Goal: Task Accomplishment & Management: Manage account settings

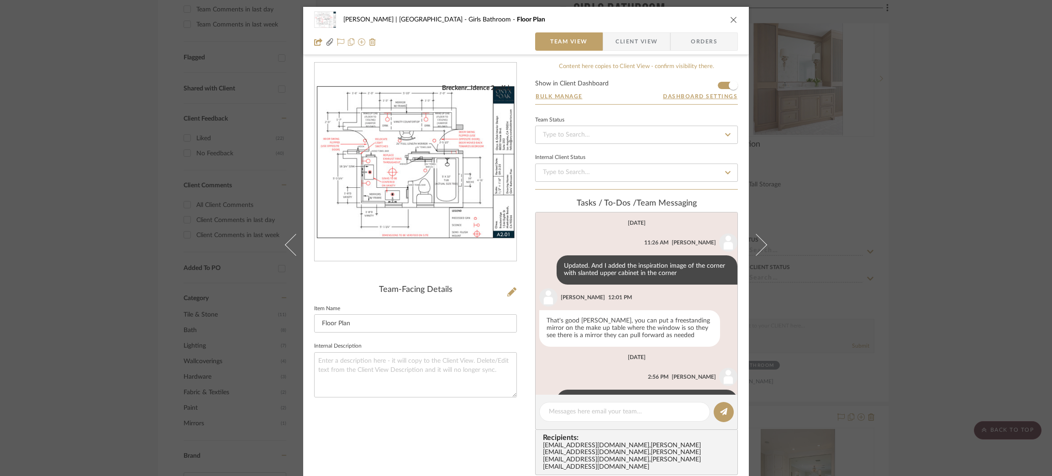
click at [902, 93] on div "Breckenridge-Tchen | Manhattan Beach Girls Bathroom Floor Plan Team View Client…" at bounding box center [526, 238] width 1052 height 476
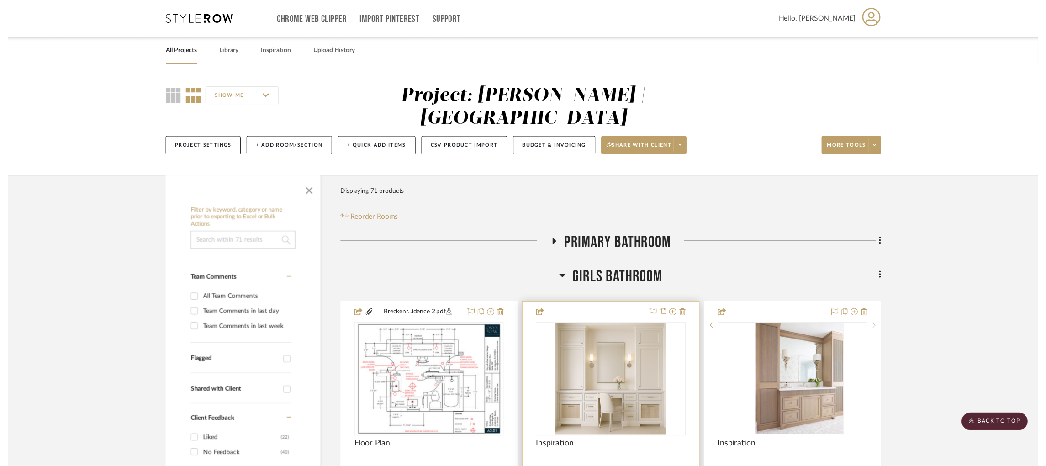
scroll to position [308, 0]
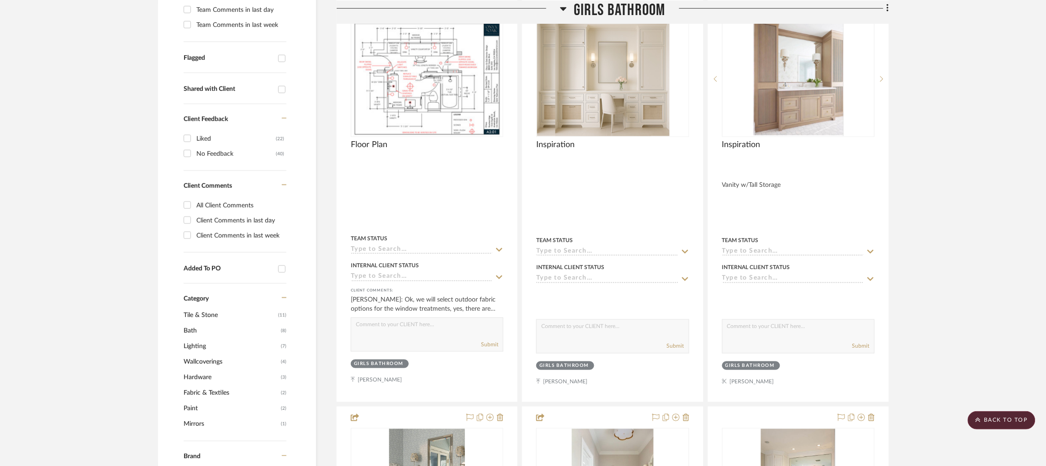
click at [564, 8] on icon at bounding box center [563, 9] width 6 height 4
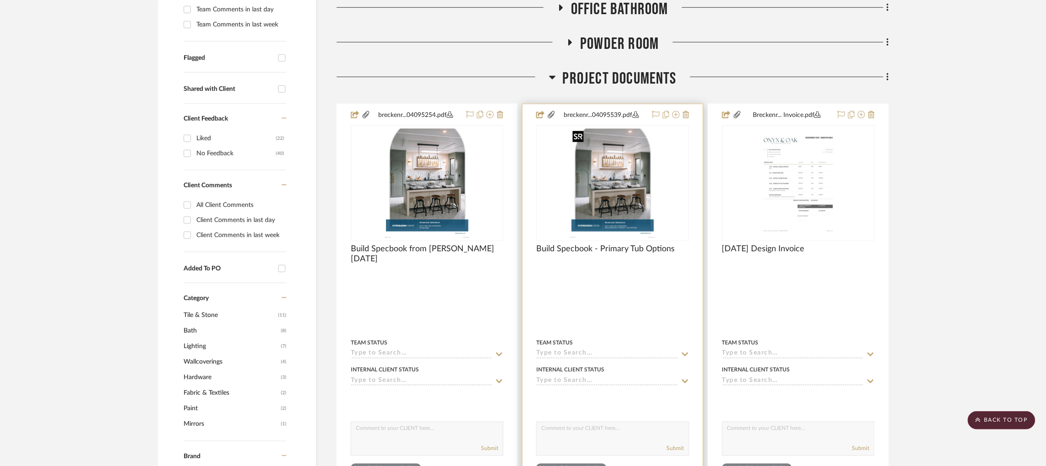
click at [589, 177] on img "0" at bounding box center [613, 183] width 88 height 114
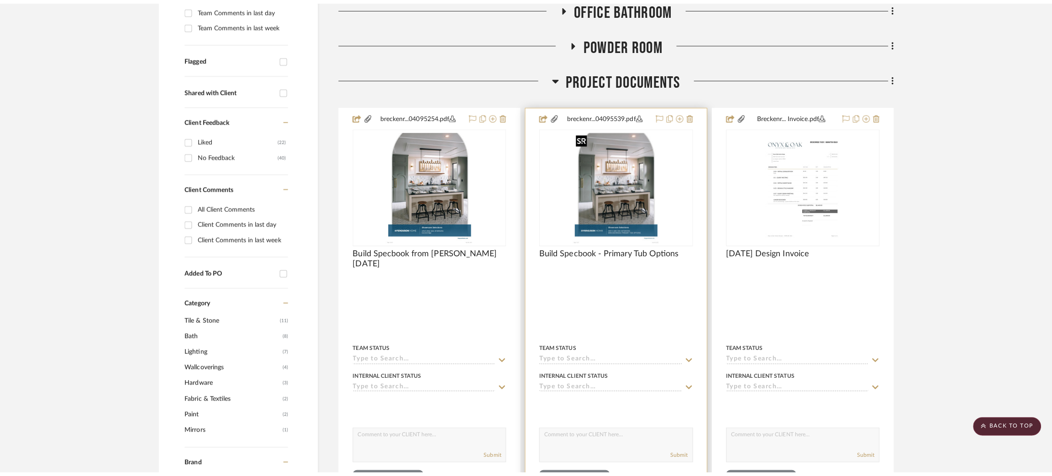
scroll to position [0, 0]
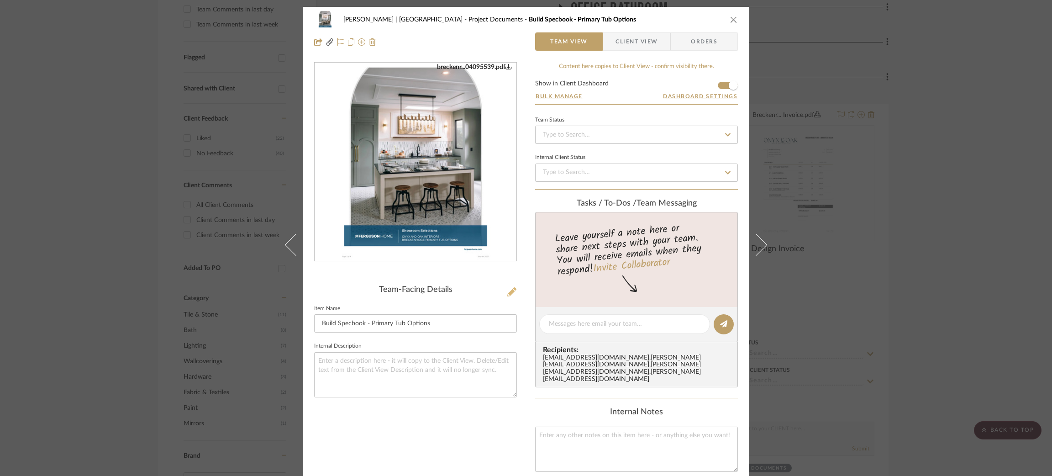
click at [507, 291] on icon at bounding box center [511, 291] width 9 height 9
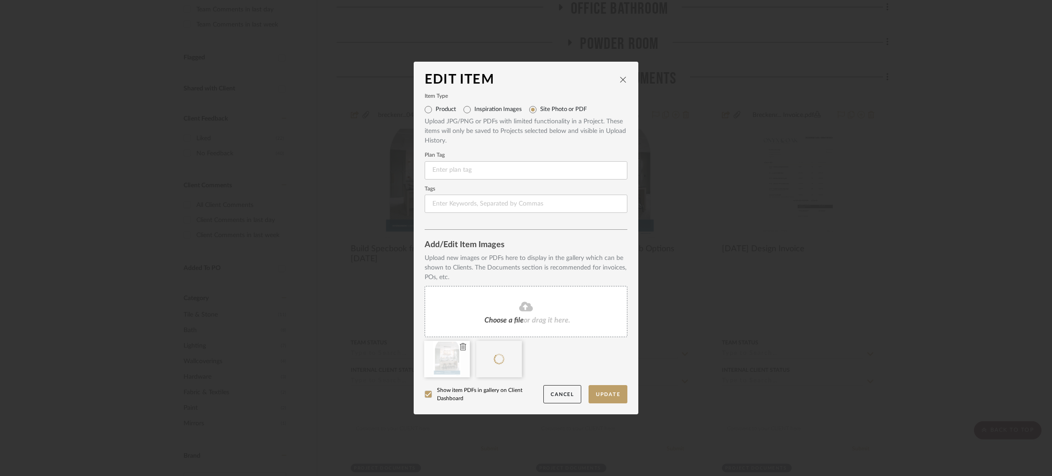
click at [460, 344] on icon at bounding box center [463, 346] width 6 height 7
click at [616, 396] on button "Update" at bounding box center [608, 394] width 39 height 19
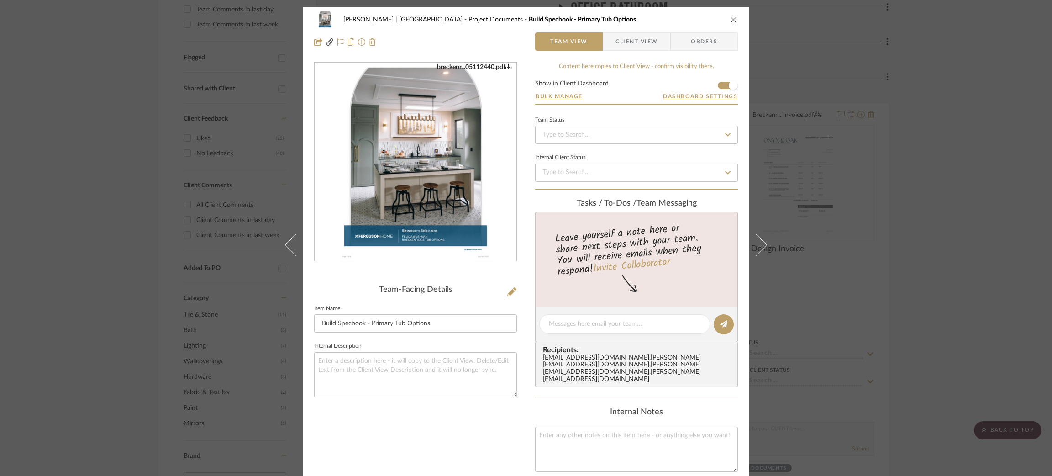
click at [883, 174] on div "Breckenridge-Tchen | Manhattan Beach Project Documents Build Specbook - Primary…" at bounding box center [526, 238] width 1052 height 476
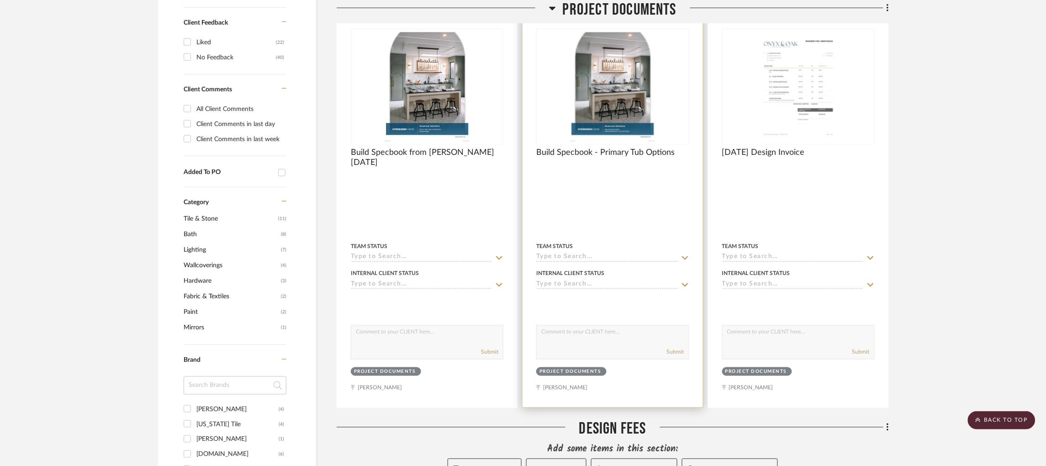
scroll to position [407, 0]
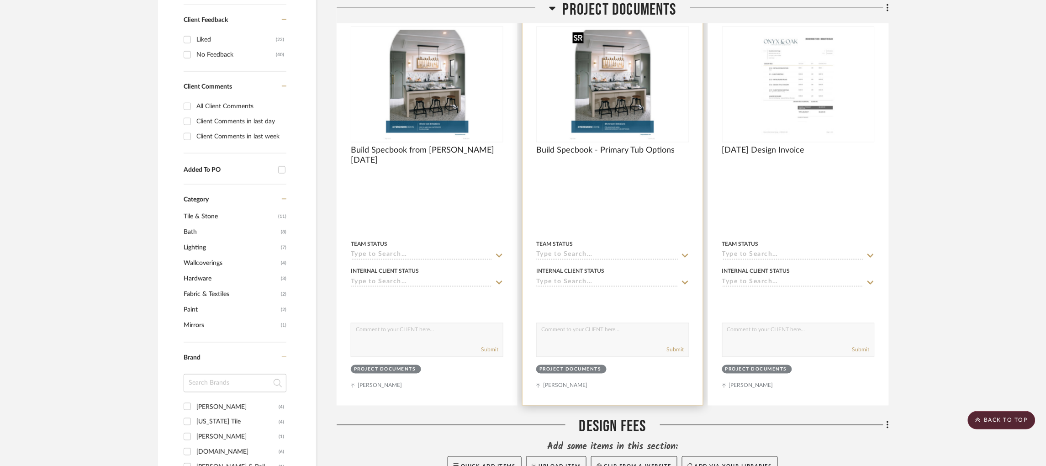
click at [612, 93] on img "0" at bounding box center [613, 84] width 88 height 114
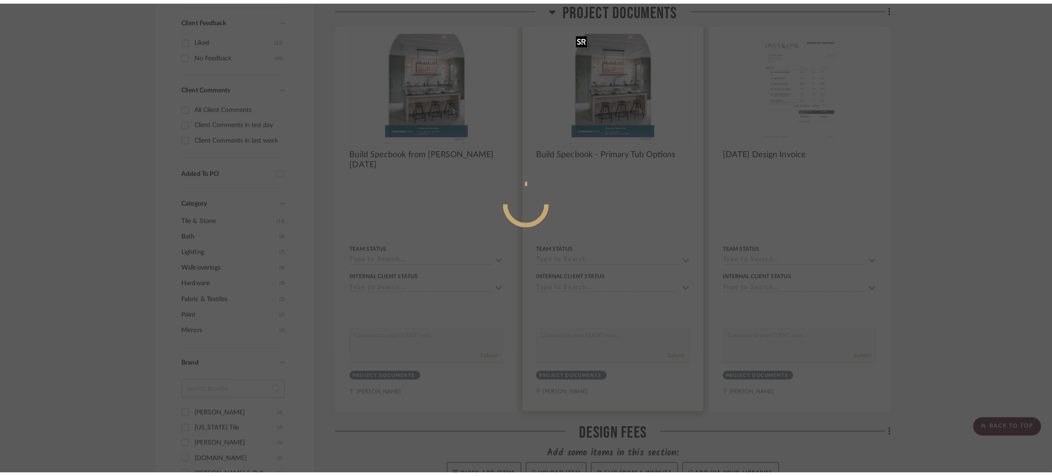
scroll to position [0, 0]
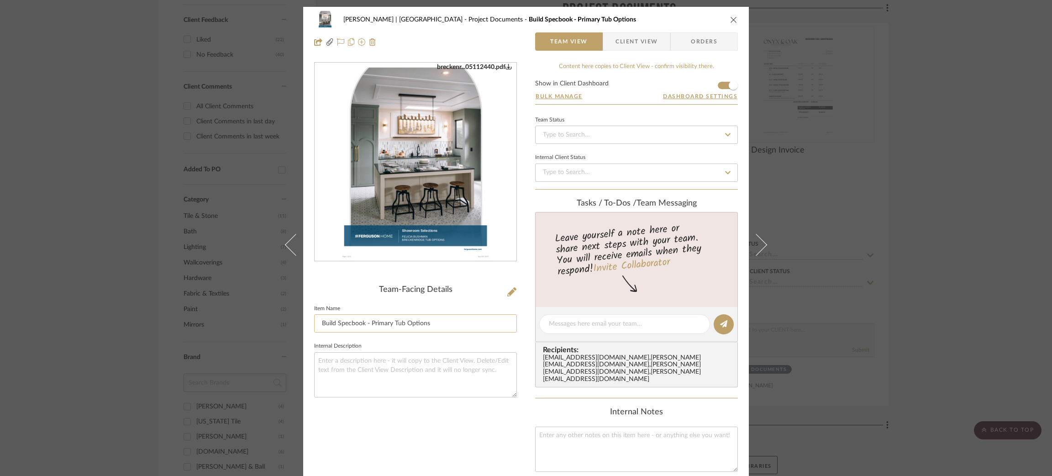
drag, startPoint x: 389, startPoint y: 323, endPoint x: 369, endPoint y: 323, distance: 20.1
click at [369, 323] on input "Build Specbook - Primary Tub Options" at bounding box center [415, 323] width 203 height 18
type input "Build Specbook - Tub Options"
click at [375, 365] on textarea at bounding box center [415, 374] width 203 height 45
click at [86, 171] on div "Breckenridge-Tchen | Manhattan Beach Project Documents Build Specbook - Tub Opt…" at bounding box center [526, 238] width 1052 height 476
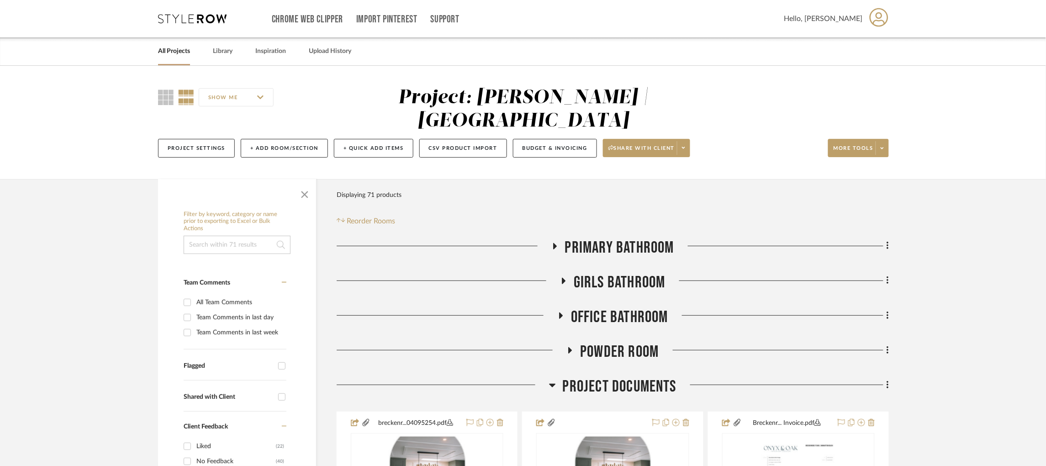
click at [180, 16] on icon at bounding box center [192, 18] width 69 height 9
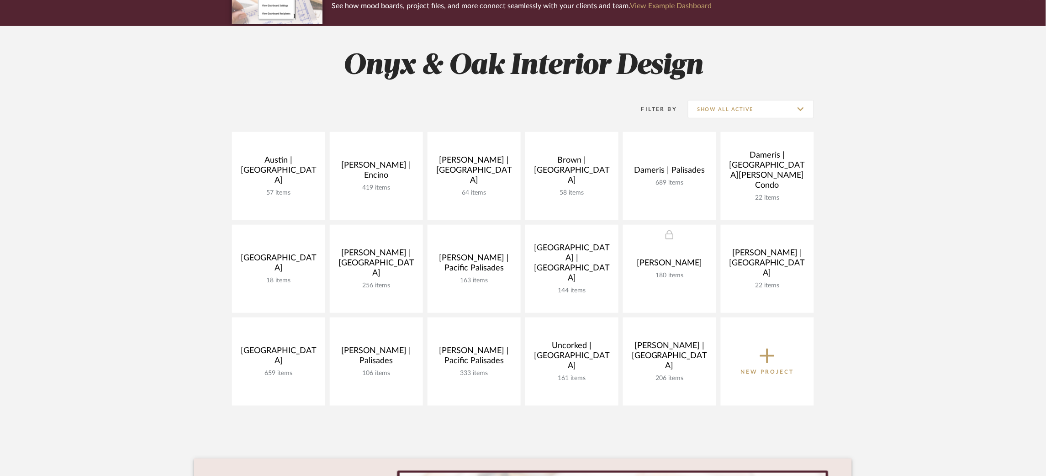
scroll to position [95, 0]
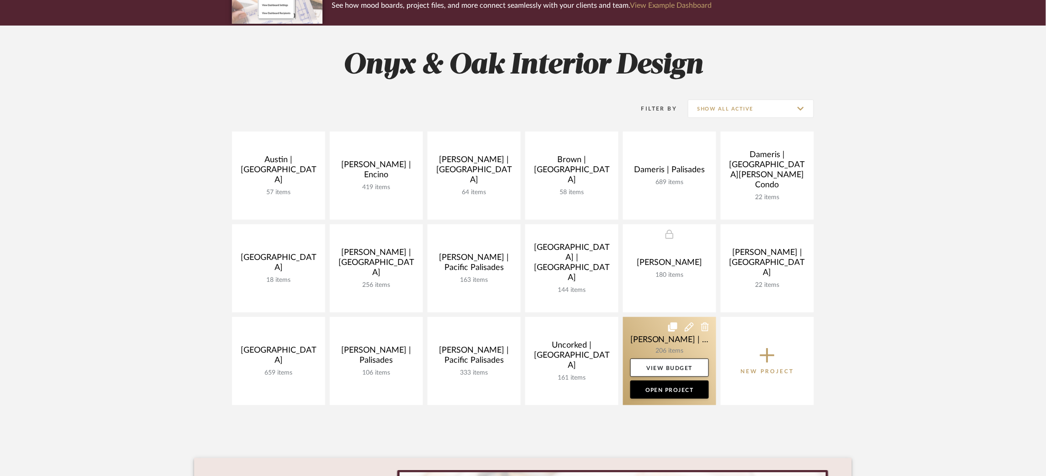
click at [644, 339] on link at bounding box center [669, 361] width 93 height 88
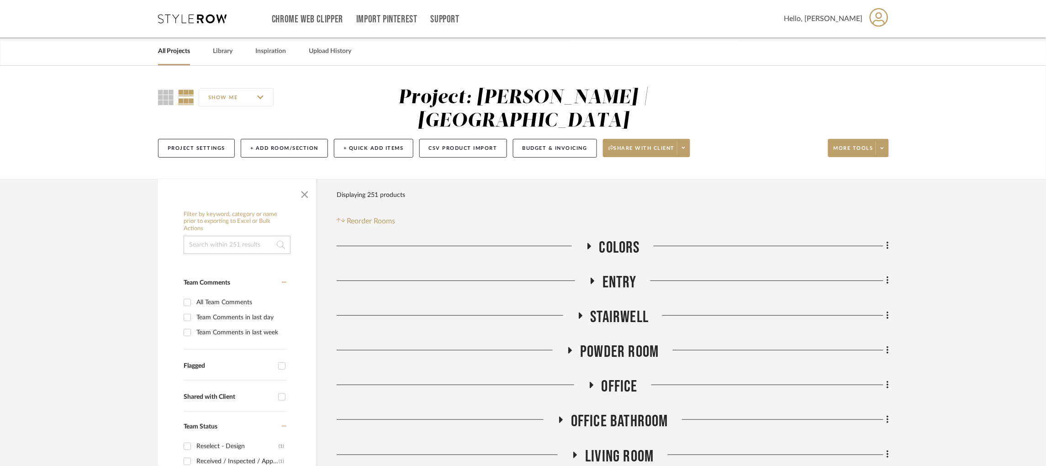
click at [565, 417] on icon at bounding box center [560, 420] width 11 height 7
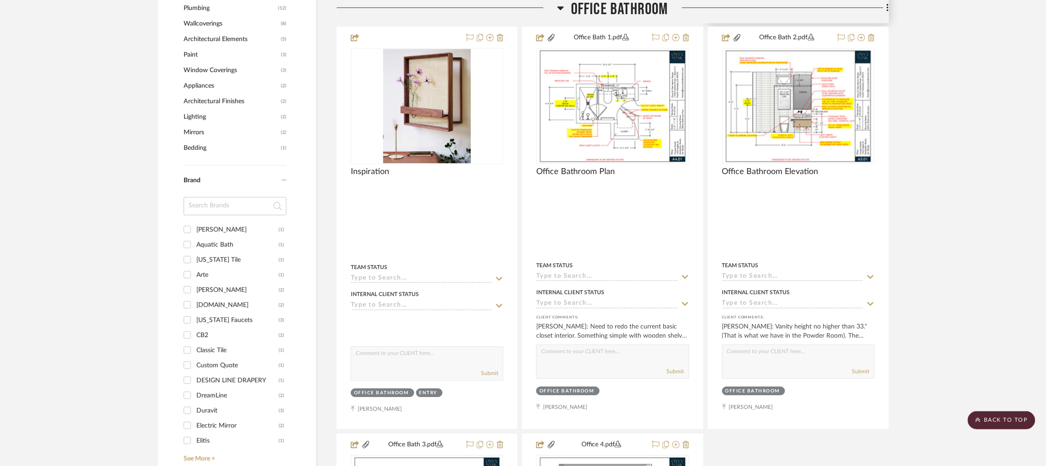
scroll to position [825, 0]
click at [556, 10] on div at bounding box center [447, 11] width 221 height 23
click at [561, 7] on icon at bounding box center [560, 8] width 7 height 11
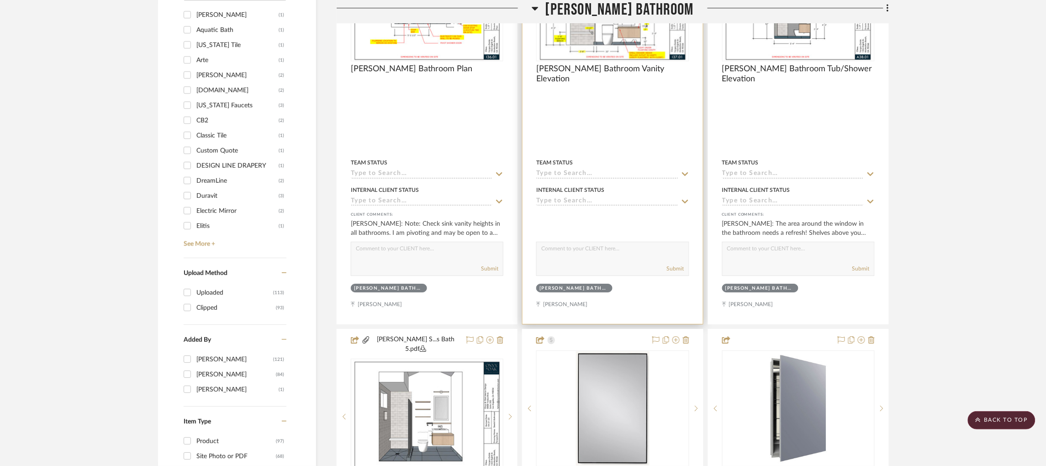
scroll to position [1042, 0]
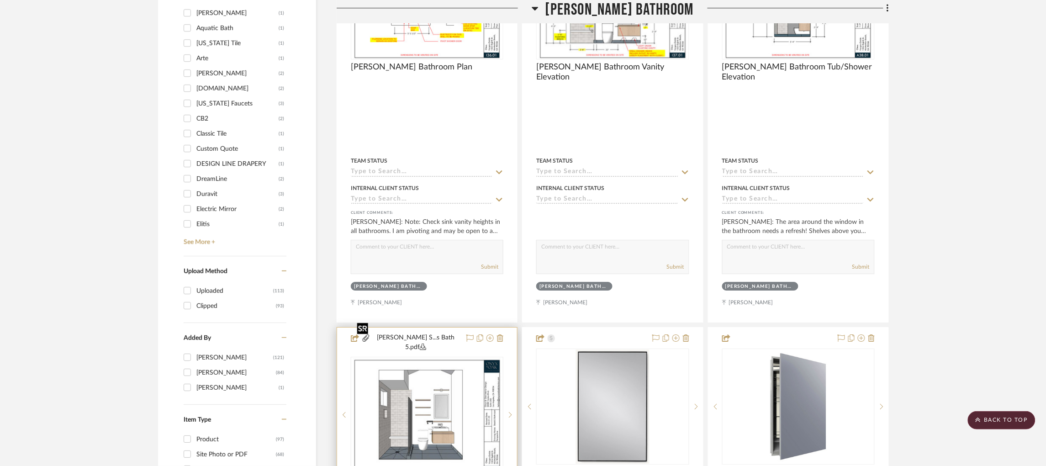
click at [0, 0] on img at bounding box center [0, 0] width 0 height 0
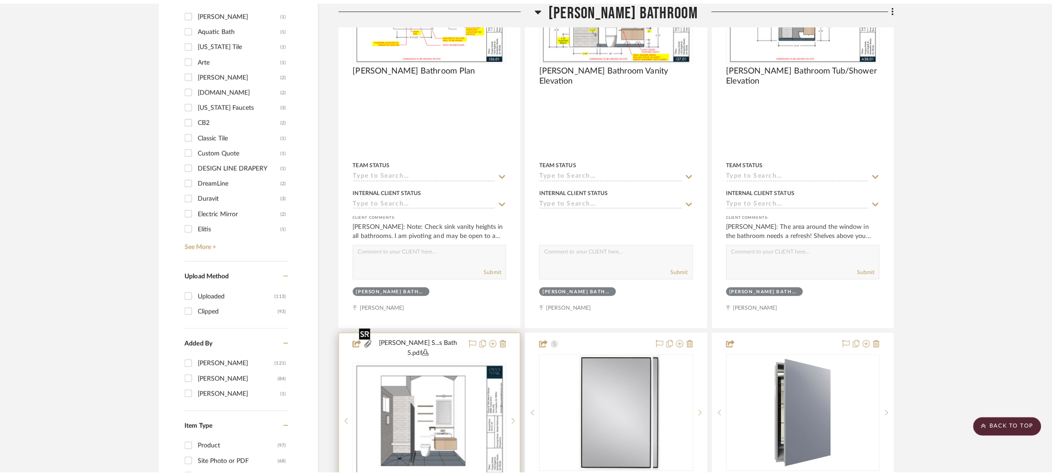
scroll to position [0, 0]
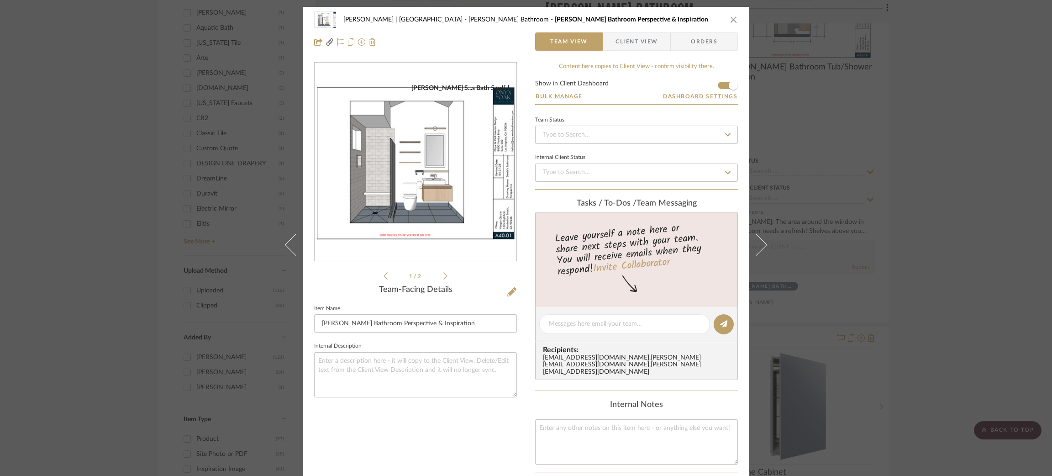
click at [120, 38] on div "Vargas-Gable | Manhattan Beach Steele's Bathroom Steele's Bathroom Perspective …" at bounding box center [526, 238] width 1052 height 476
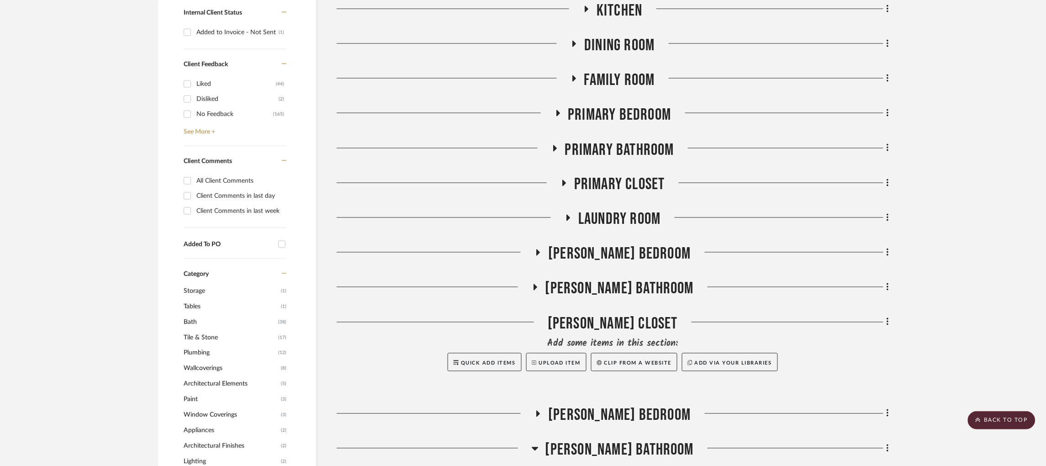
scroll to position [480, 0]
click at [556, 145] on icon at bounding box center [554, 148] width 11 height 7
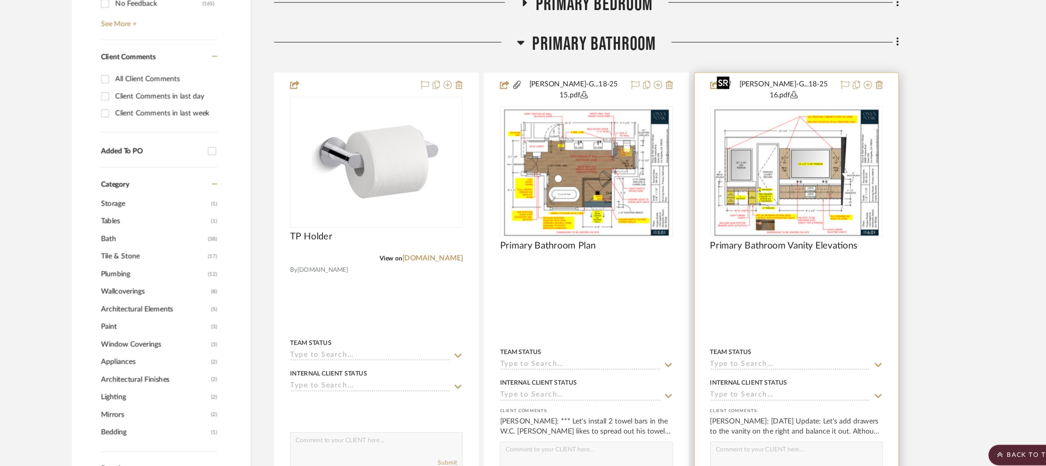
scroll to position [573, 0]
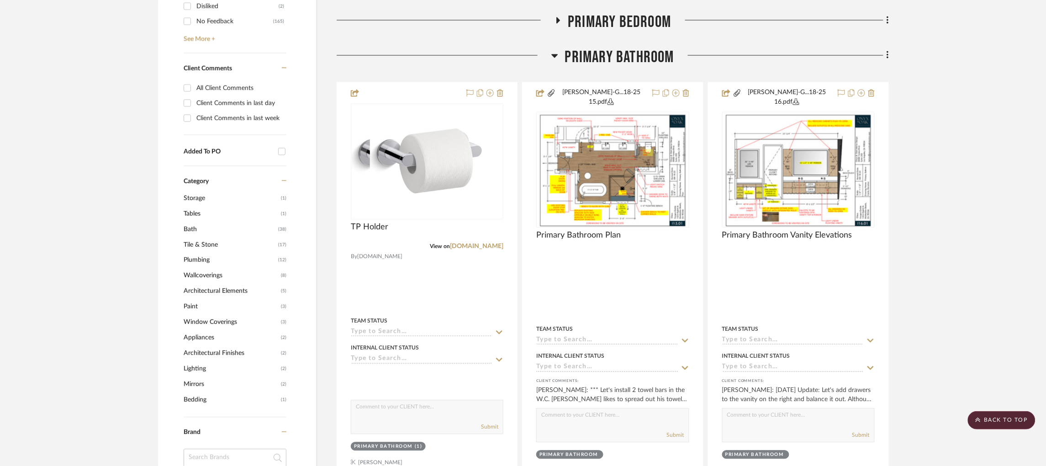
click at [552, 50] on icon at bounding box center [554, 55] width 7 height 11
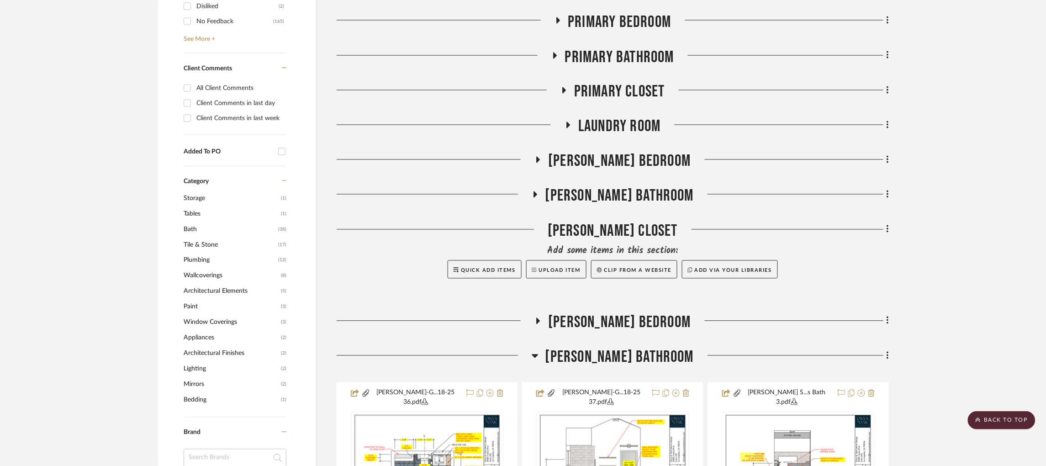
click at [539, 350] on icon at bounding box center [535, 355] width 7 height 11
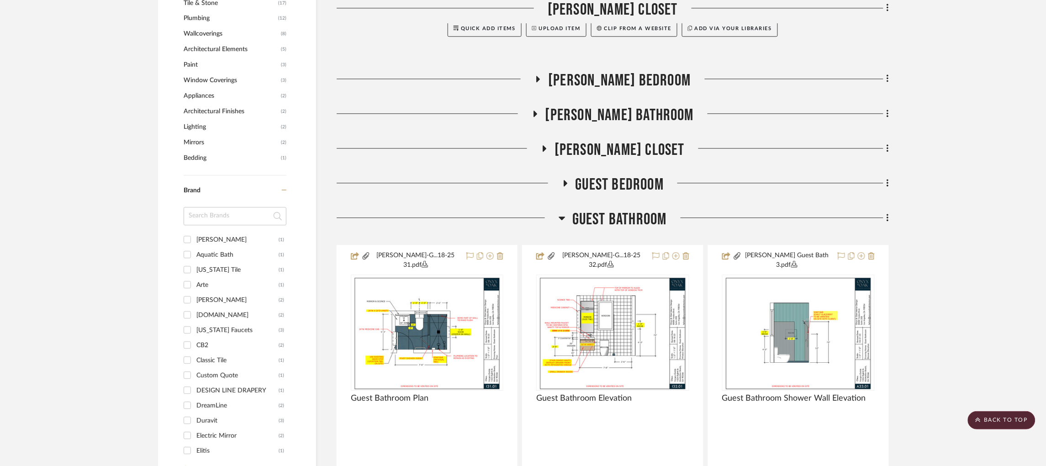
scroll to position [816, 0]
click at [569, 209] on h3 "Guest Bathroom" at bounding box center [613, 219] width 108 height 20
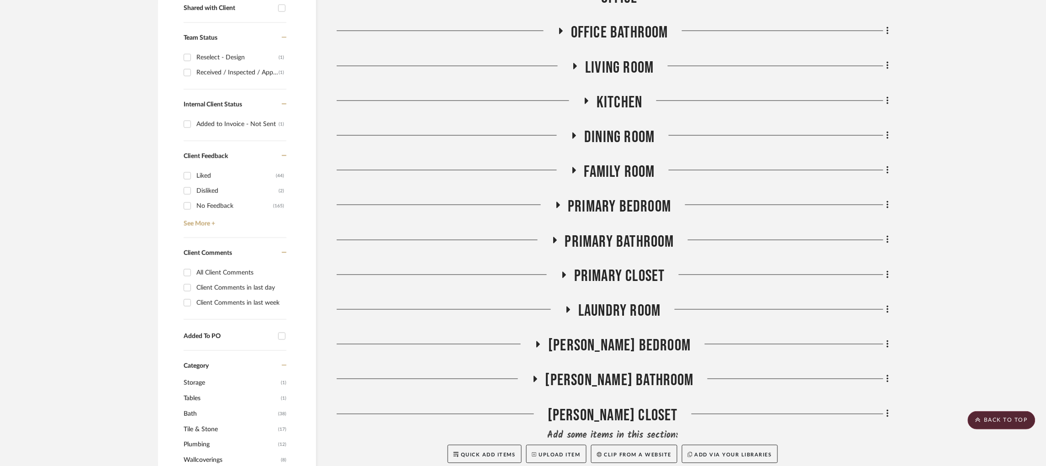
scroll to position [0, 0]
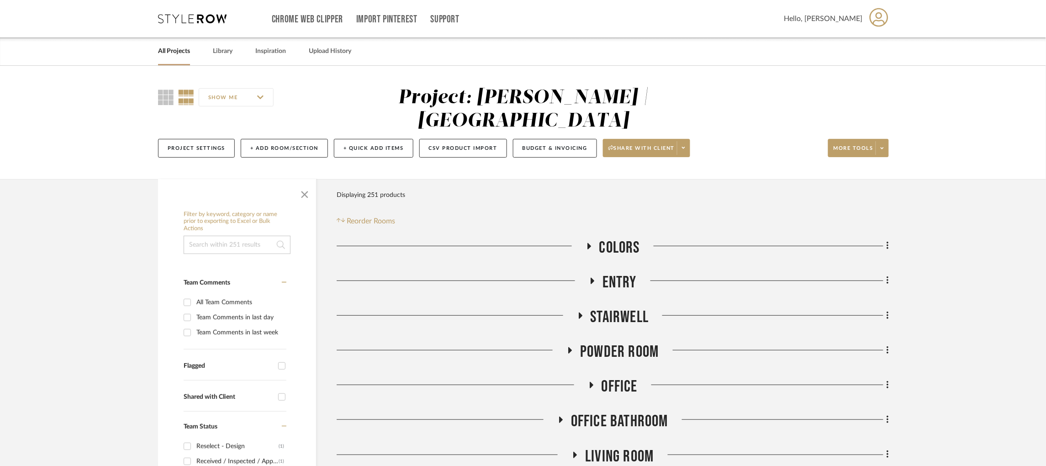
click at [229, 236] on input at bounding box center [237, 245] width 107 height 18
type input "mars"
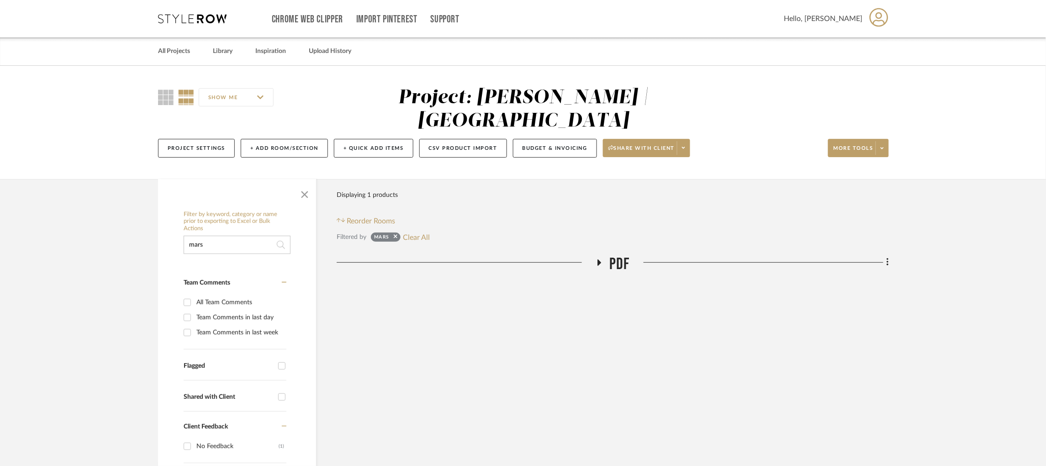
click at [603, 259] on icon at bounding box center [599, 262] width 11 height 7
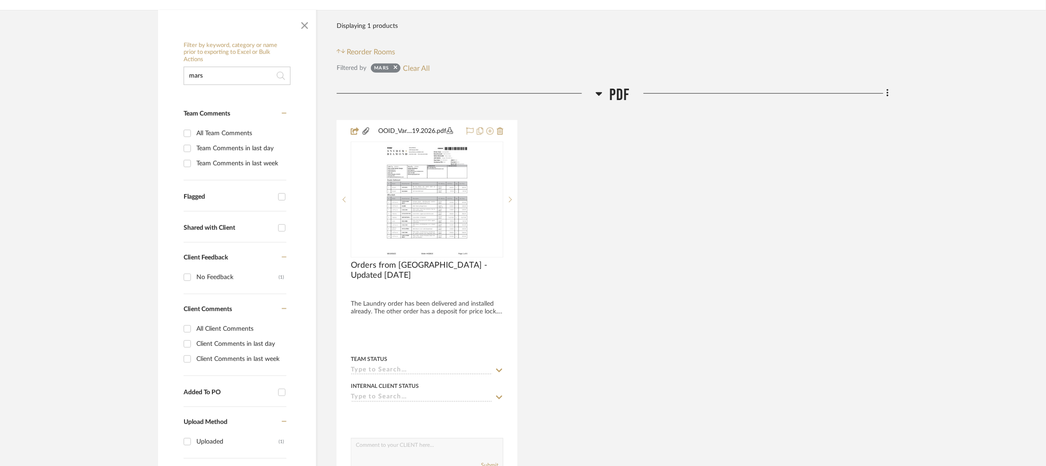
scroll to position [170, 0]
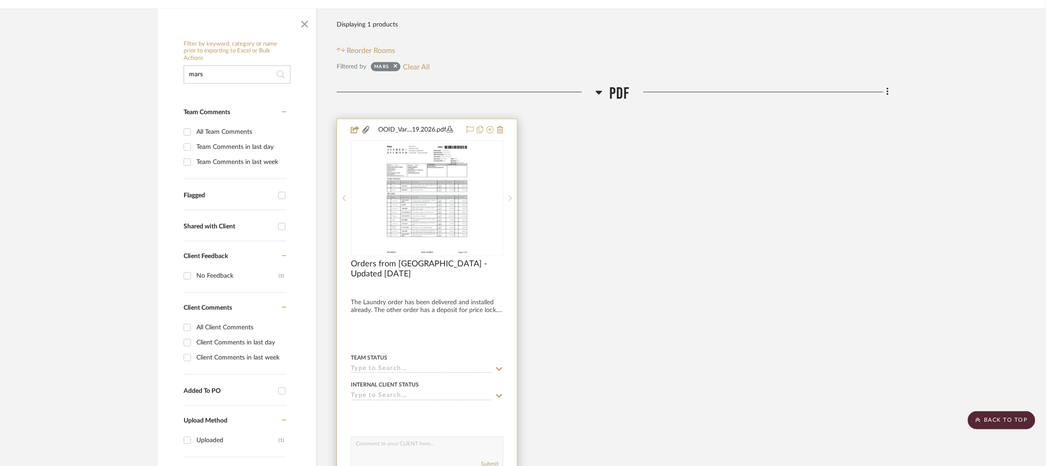
click at [512, 195] on sr-next-btn at bounding box center [510, 198] width 14 height 6
click at [459, 174] on img "1" at bounding box center [427, 198] width 88 height 114
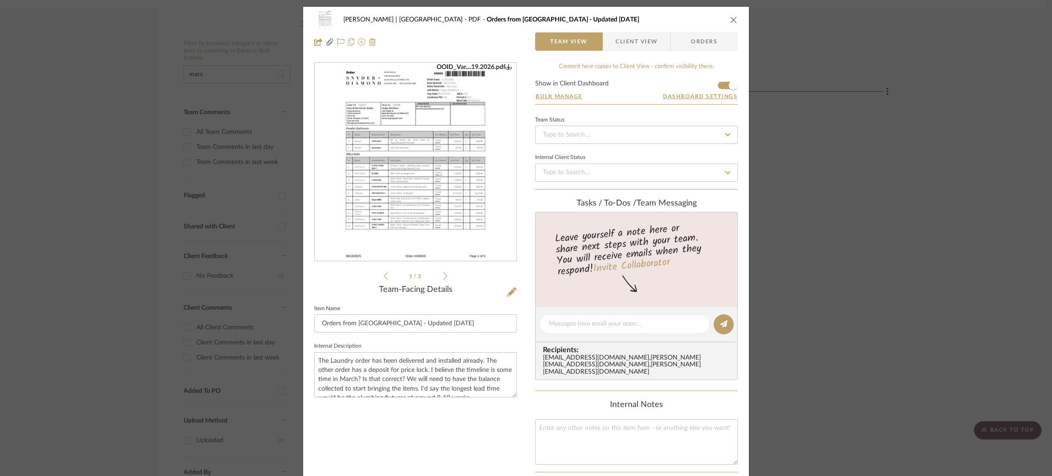
click at [444, 276] on icon at bounding box center [446, 276] width 4 height 8
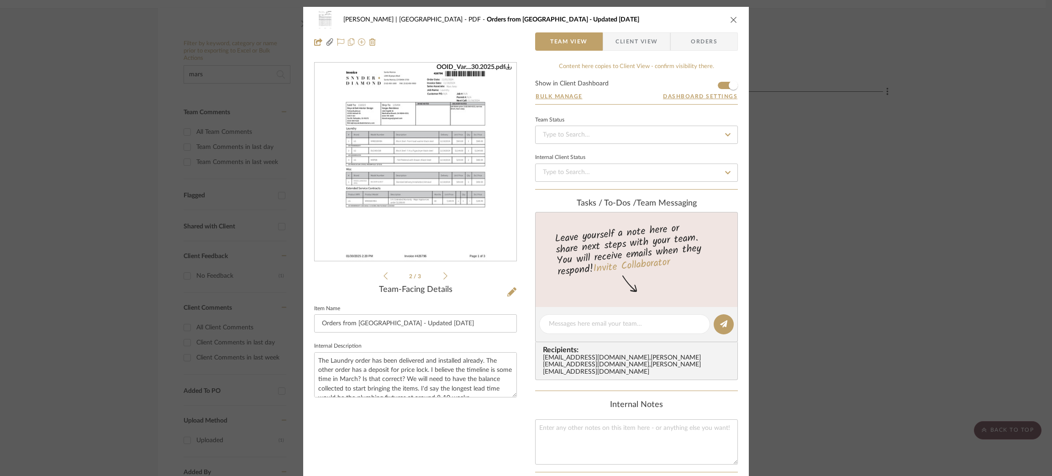
click at [446, 152] on img "1" at bounding box center [415, 162] width 153 height 198
click at [444, 279] on icon at bounding box center [446, 276] width 4 height 8
click at [462, 211] on img "2" at bounding box center [415, 162] width 153 height 198
click at [384, 278] on icon at bounding box center [386, 275] width 4 height 7
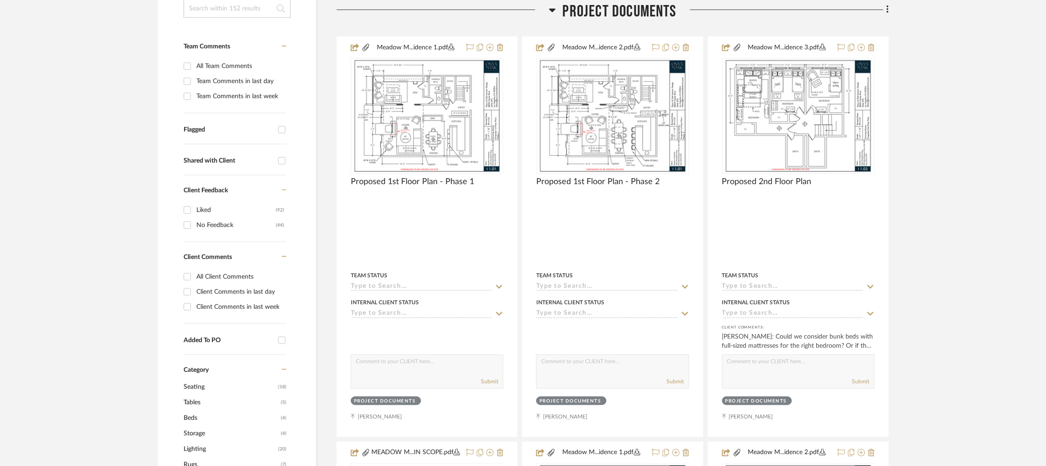
scroll to position [250, 0]
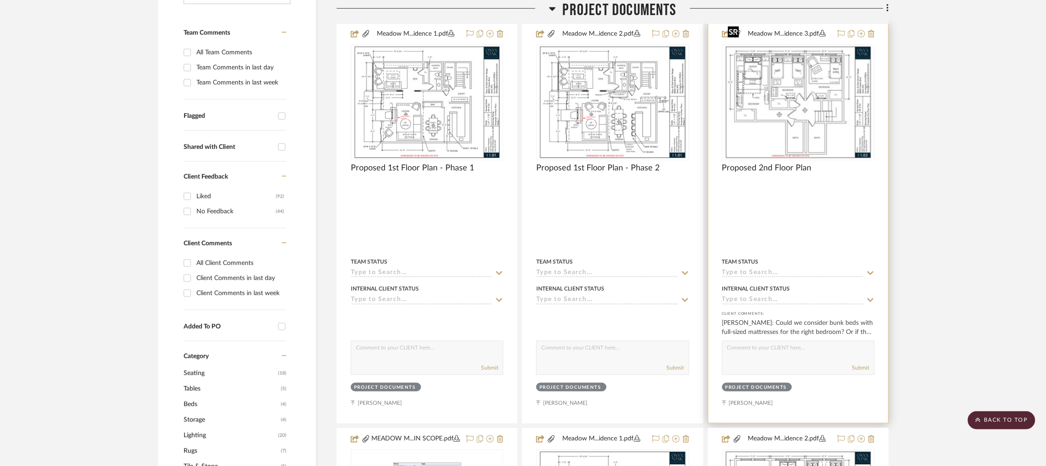
click at [805, 103] on img "0" at bounding box center [798, 102] width 148 height 114
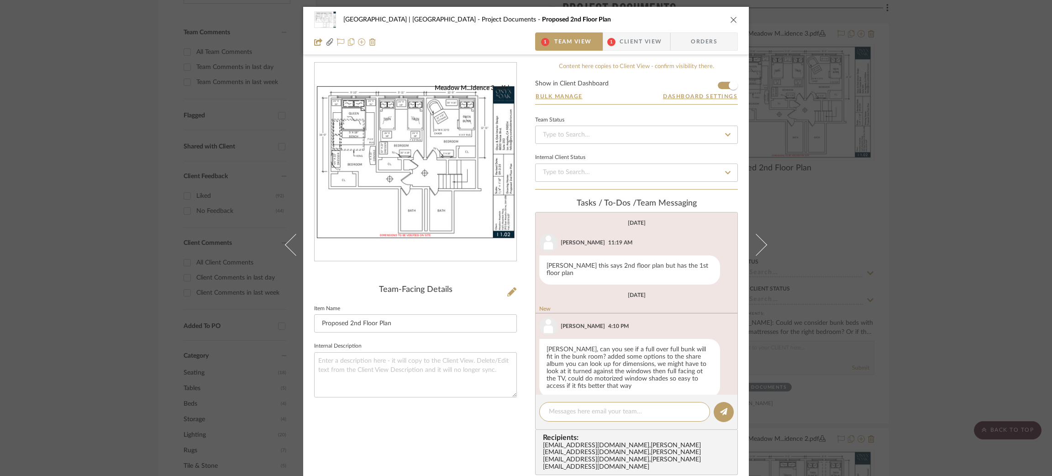
scroll to position [57, 0]
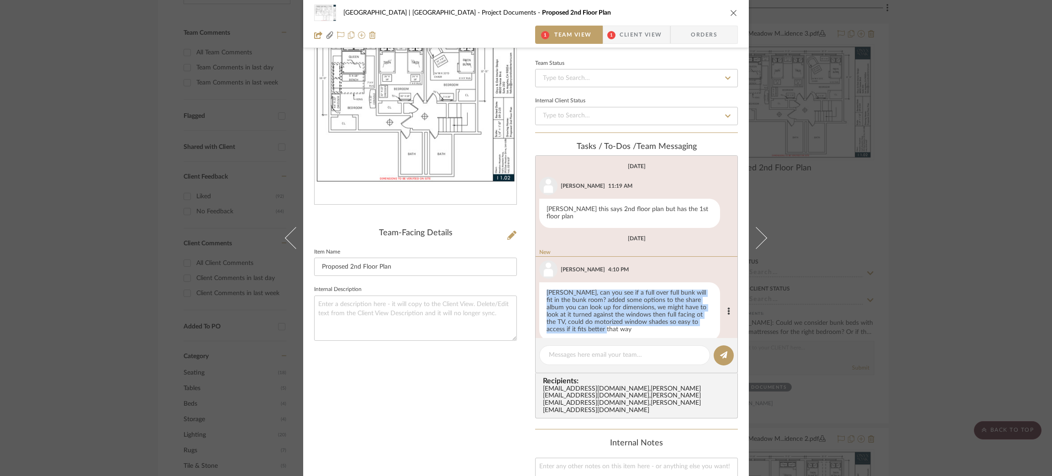
drag, startPoint x: 581, startPoint y: 328, endPoint x: 534, endPoint y: 280, distance: 66.5
click at [536, 280] on li "New Felicia Bushman New 4:10 PM Molly, can you see if a full over full bunk wil…" at bounding box center [637, 295] width 202 height 92
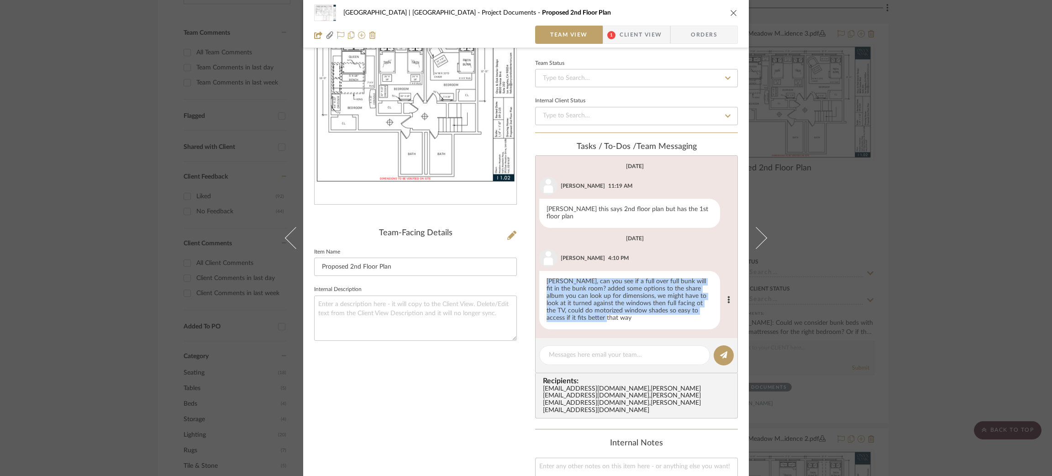
copy div "[PERSON_NAME], can you see if a full over full bunk will fit in the bunk room? …"
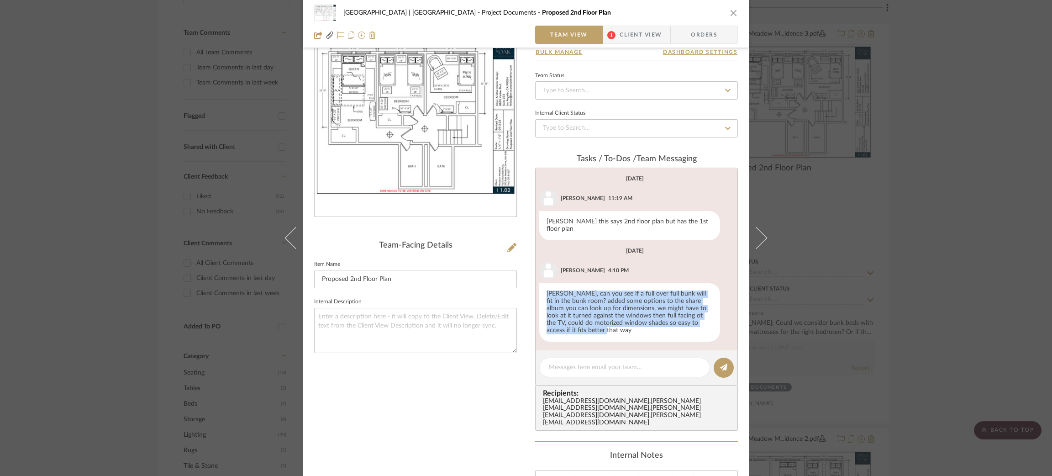
scroll to position [42, 0]
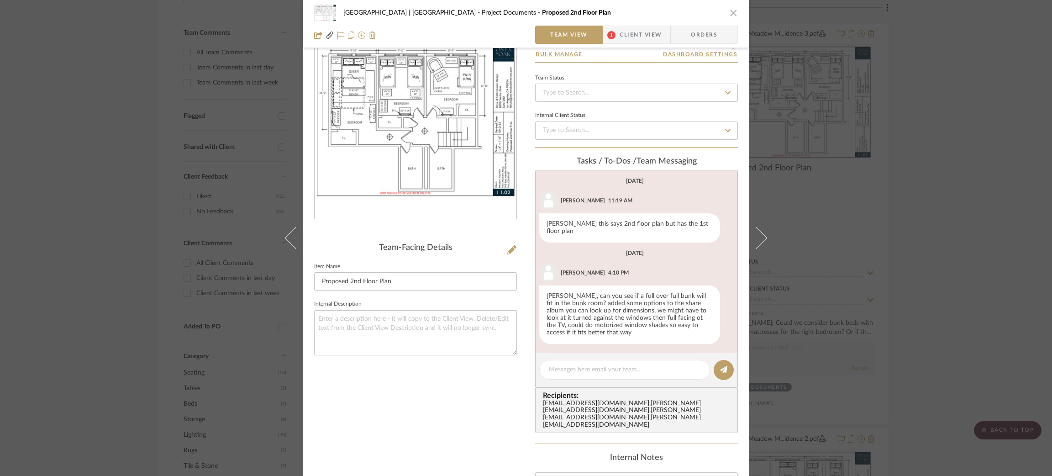
click at [65, 111] on div "Meadow Mountain | Vail Valley Project Documents Proposed 2nd Floor Plan Team Vi…" at bounding box center [526, 238] width 1052 height 476
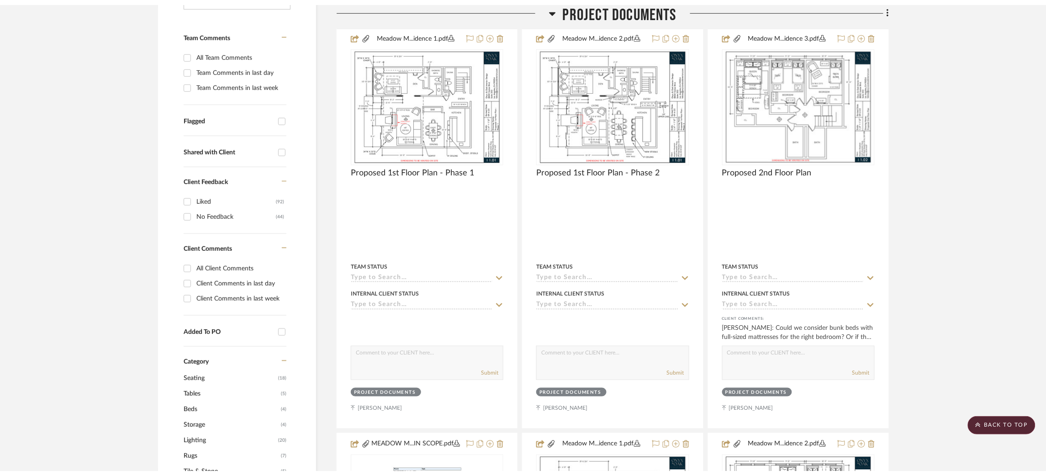
scroll to position [0, 0]
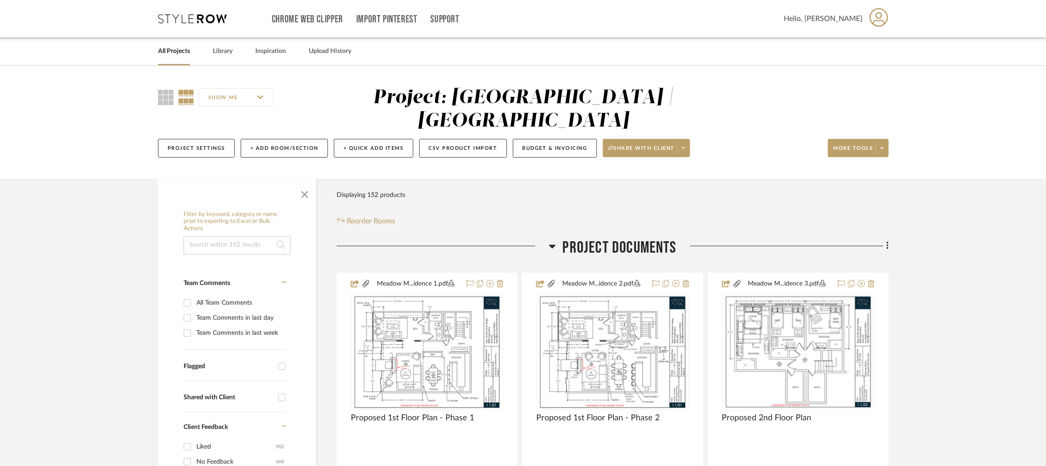
click at [180, 22] on icon at bounding box center [192, 18] width 69 height 9
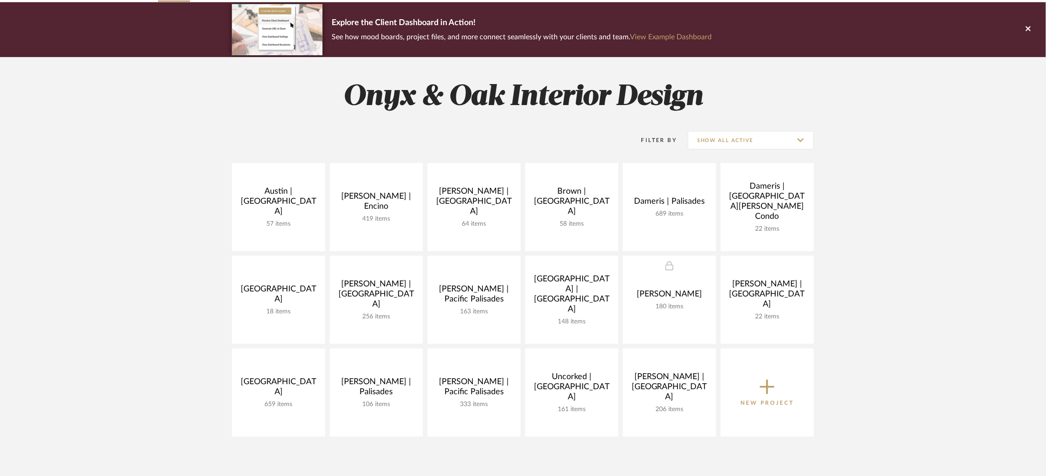
scroll to position [66, 0]
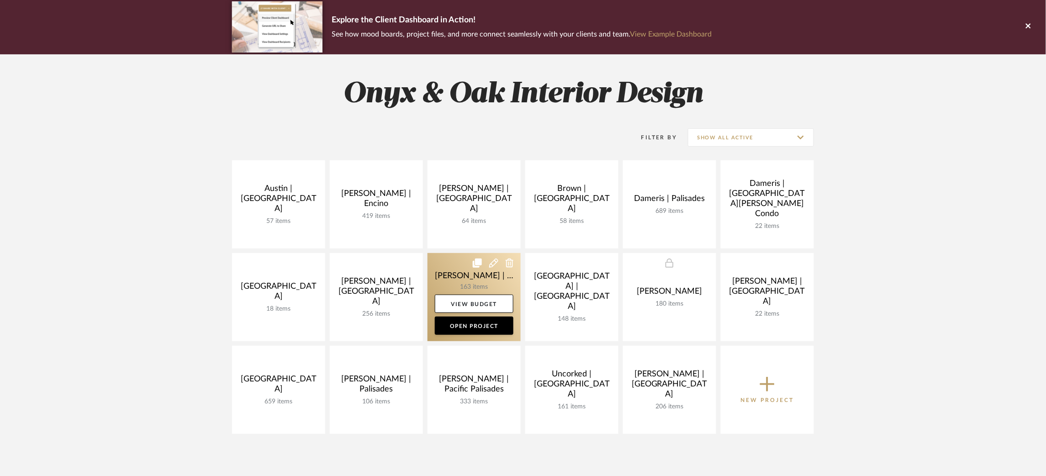
click at [452, 274] on link at bounding box center [474, 297] width 93 height 88
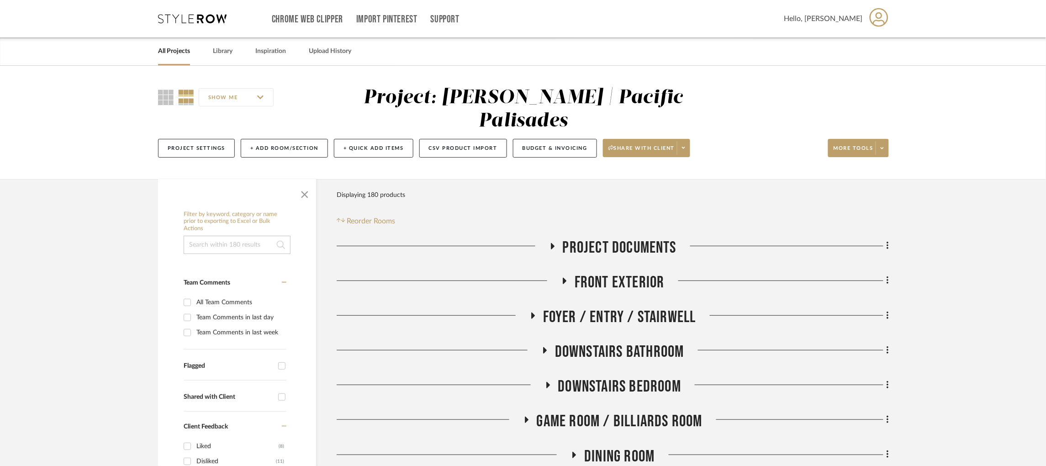
scroll to position [180, 0]
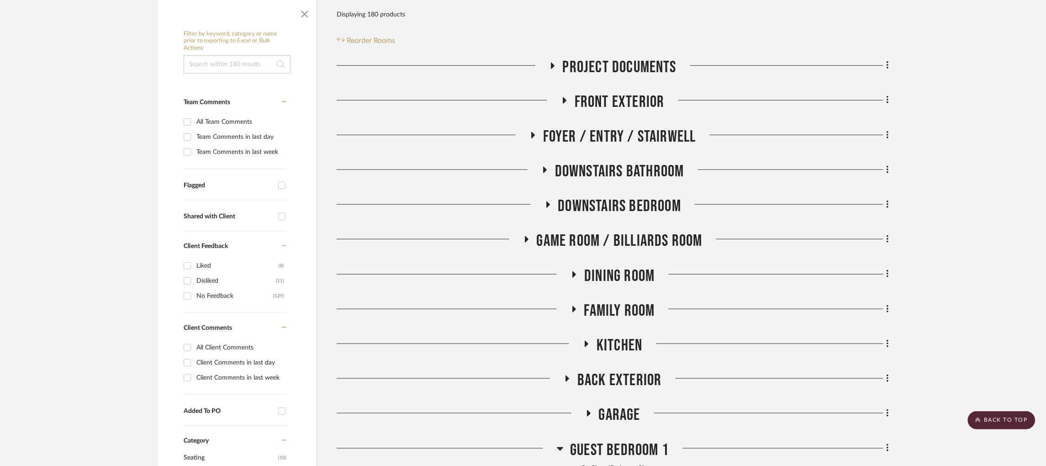
click at [586, 341] on icon at bounding box center [587, 344] width 4 height 6
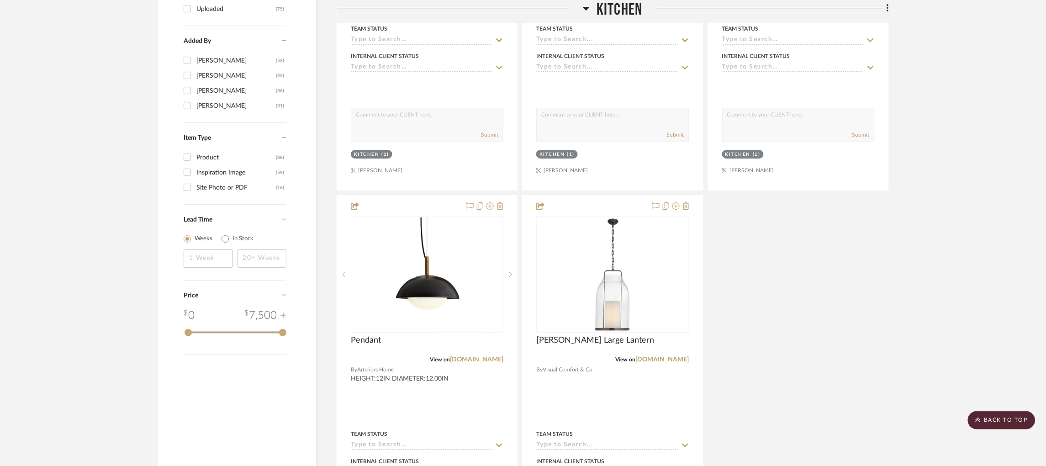
scroll to position [1175, 0]
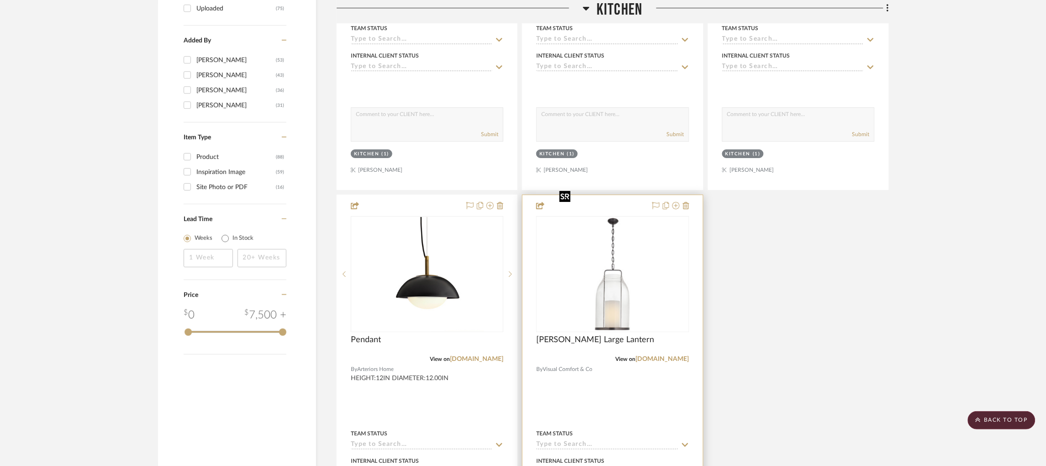
click at [624, 222] on img "0" at bounding box center [612, 274] width 114 height 114
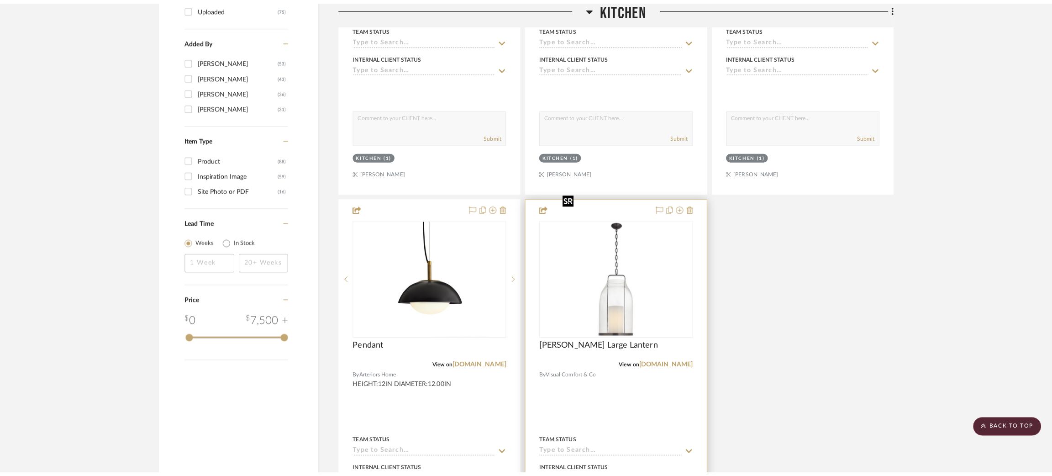
scroll to position [0, 0]
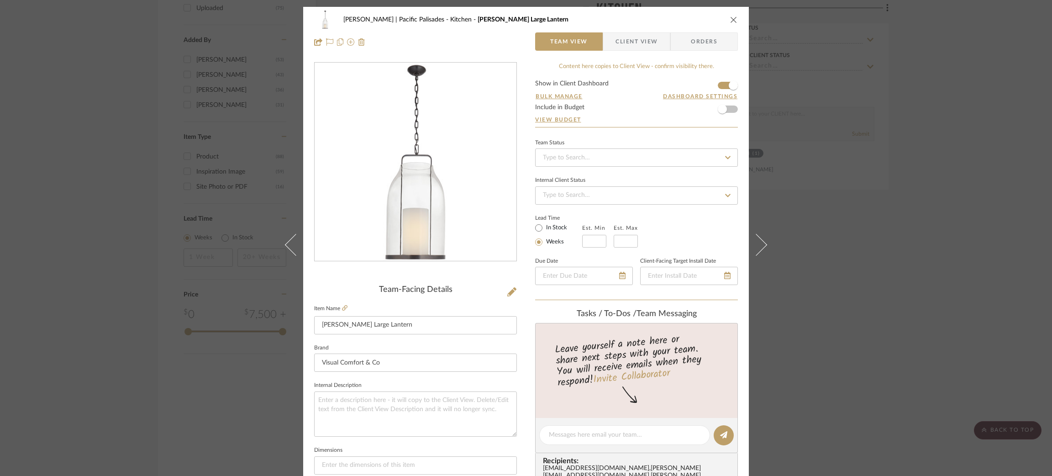
click at [915, 126] on div "Jacobs | Pacific Palisades Kitchen Ollie Large Lantern Team View Client View Or…" at bounding box center [526, 238] width 1052 height 476
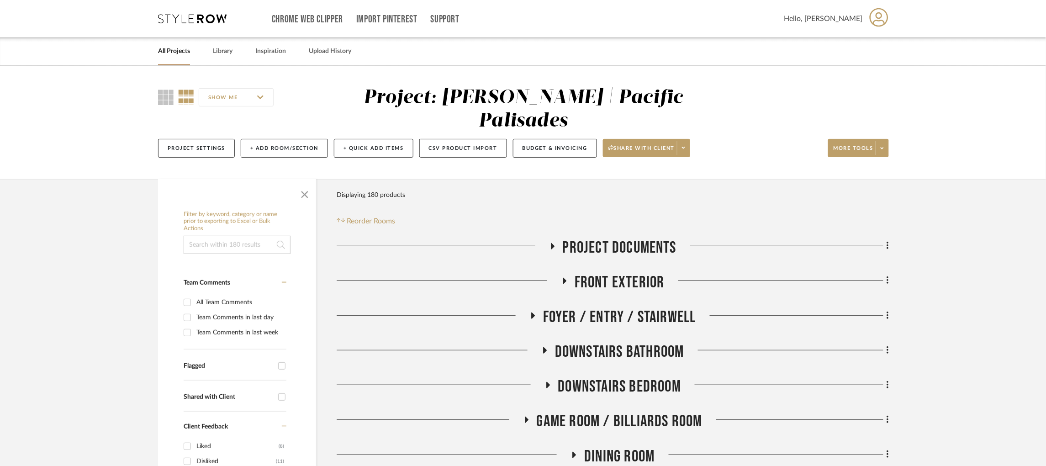
click at [223, 236] on input at bounding box center [237, 245] width 107 height 18
type input "toilet"
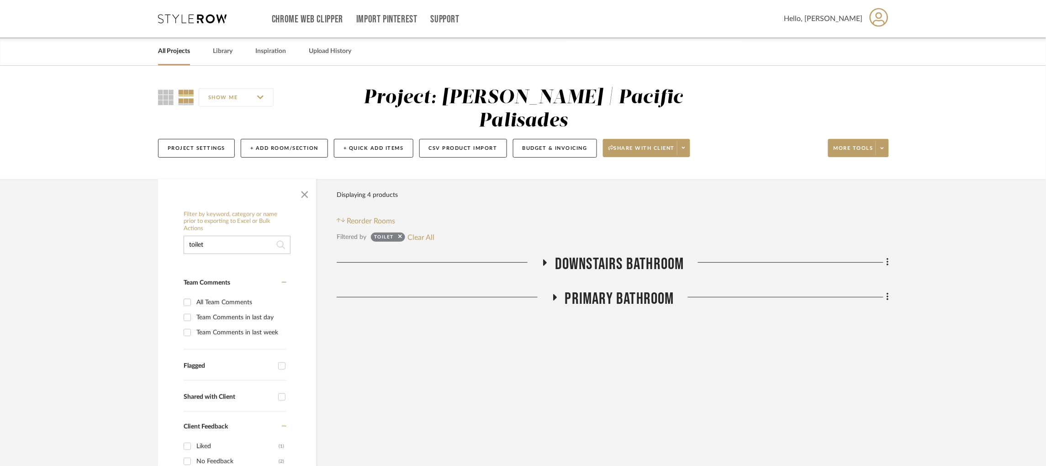
click at [554, 294] on icon at bounding box center [555, 297] width 4 height 6
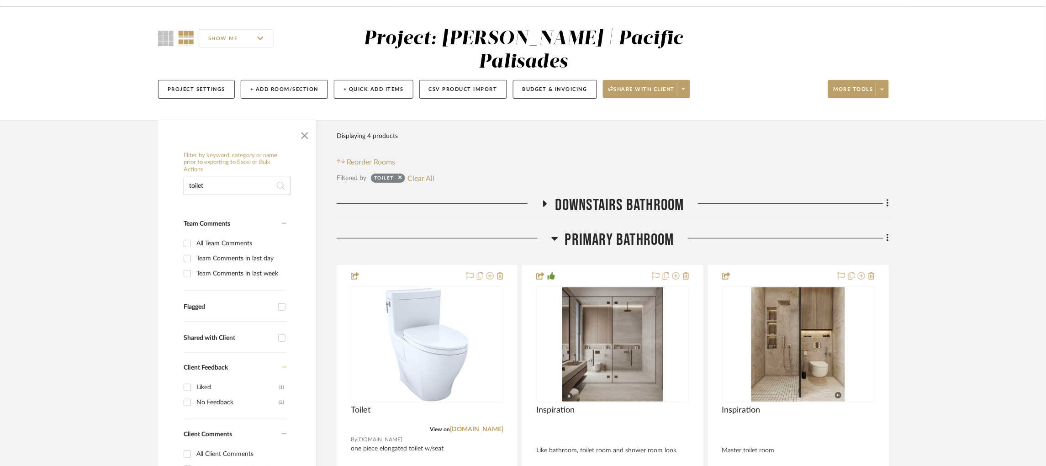
scroll to position [59, 0]
click at [542, 200] on icon at bounding box center [544, 203] width 11 height 7
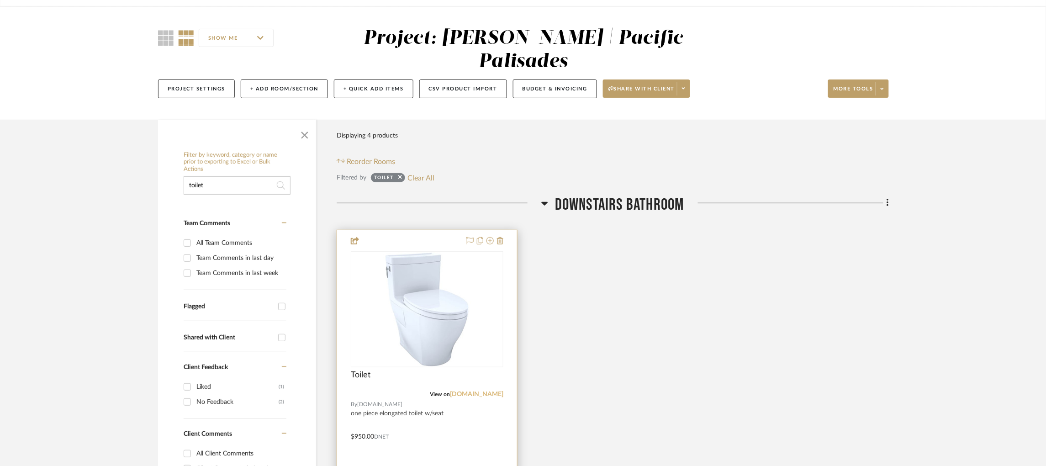
click at [486, 391] on link "build.com" at bounding box center [476, 394] width 53 height 6
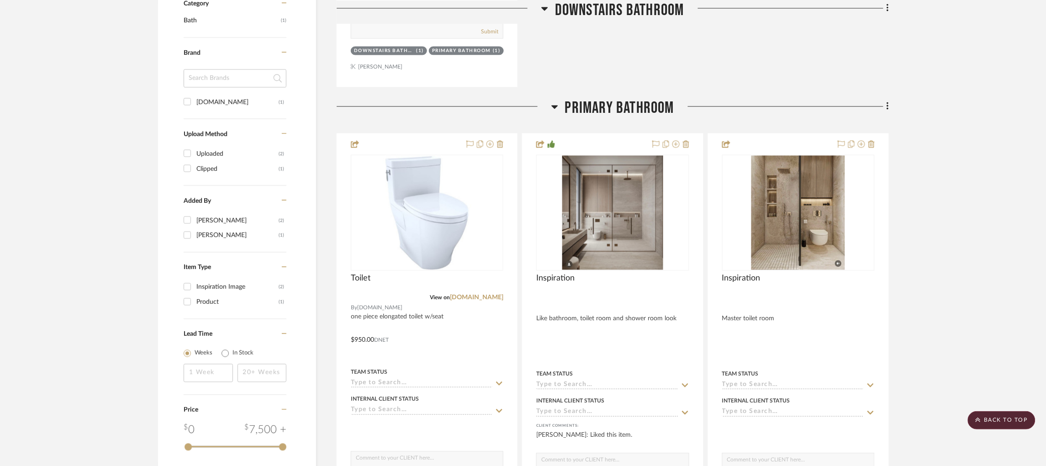
scroll to position [711, 0]
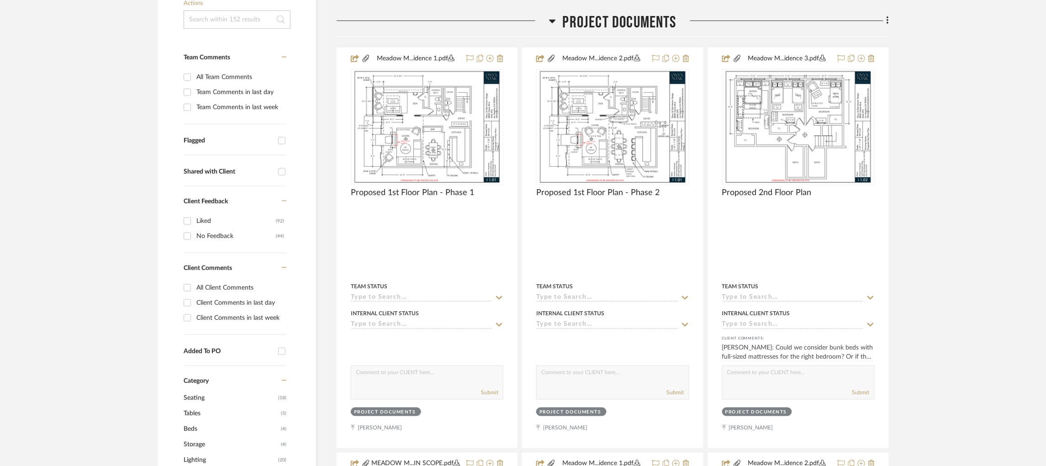
scroll to position [250, 0]
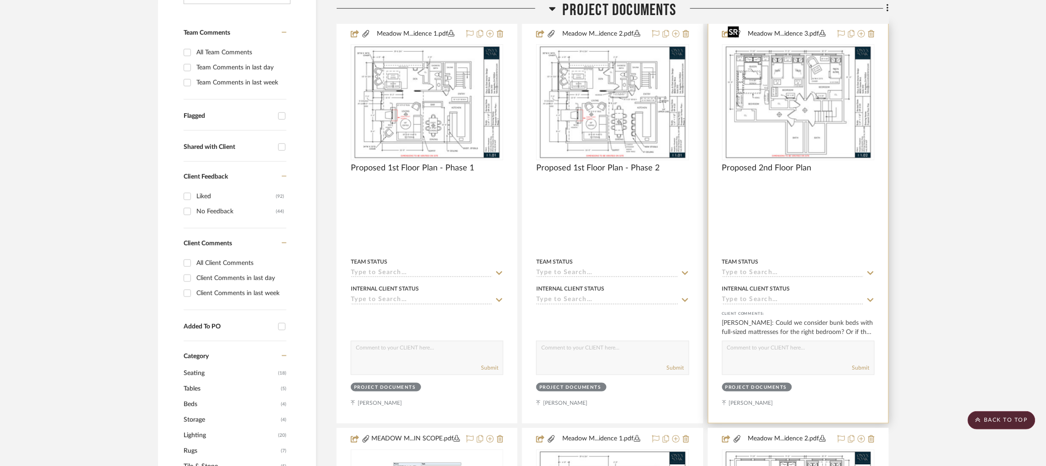
click at [0, 0] on img at bounding box center [0, 0] width 0 height 0
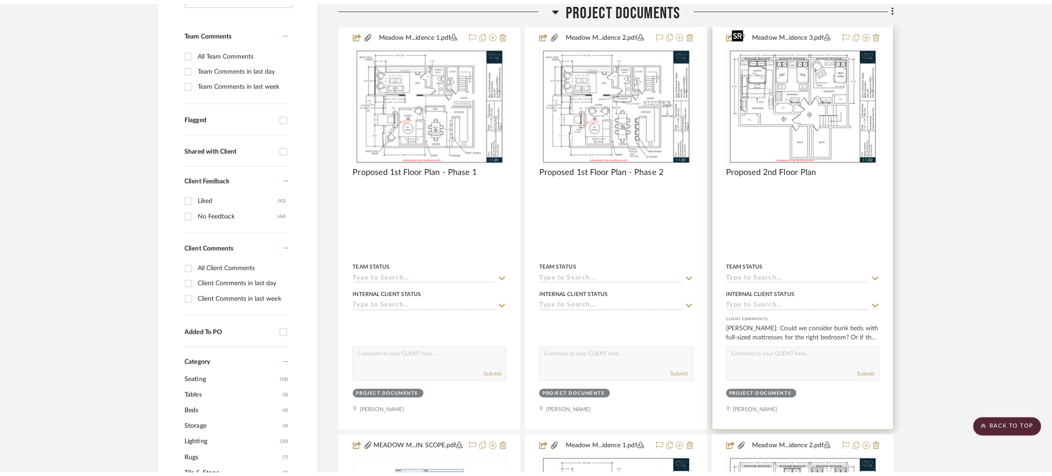
scroll to position [0, 0]
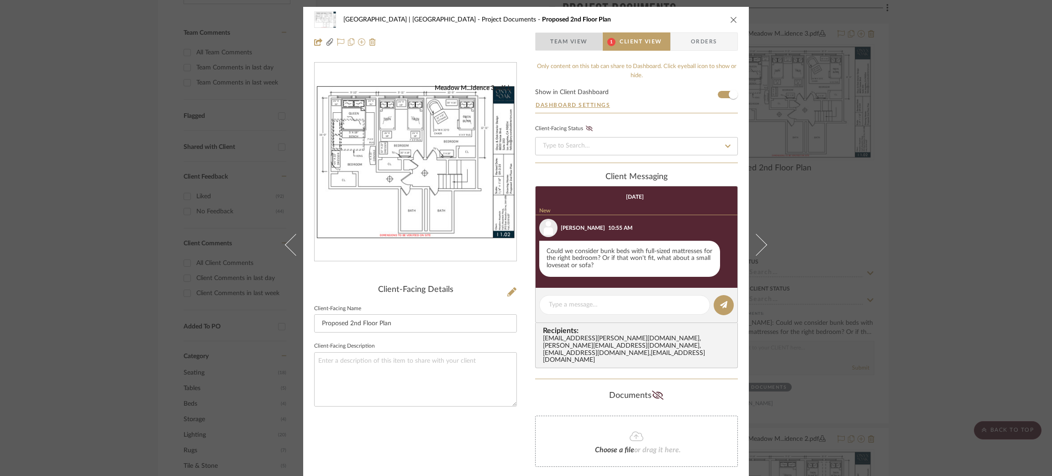
click at [555, 40] on span "Team View" at bounding box center [568, 41] width 37 height 18
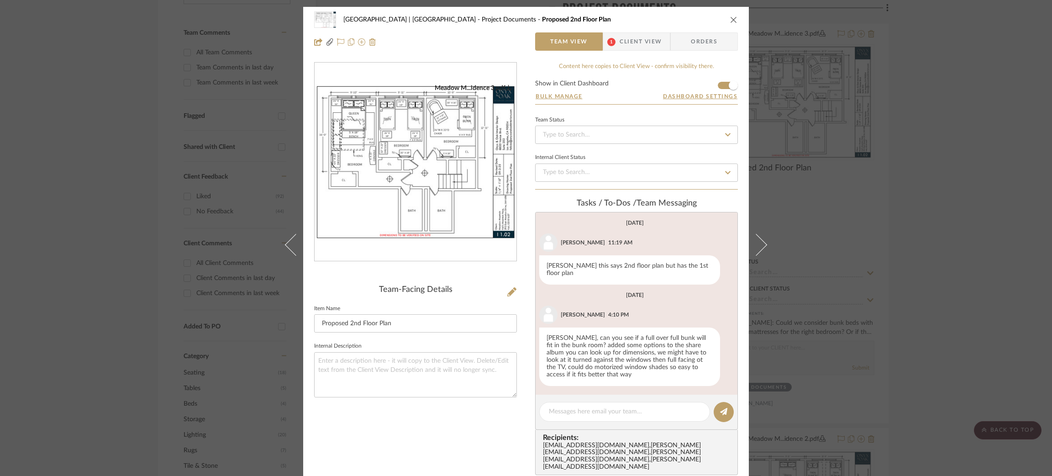
click at [625, 37] on span "Client View" at bounding box center [641, 41] width 42 height 18
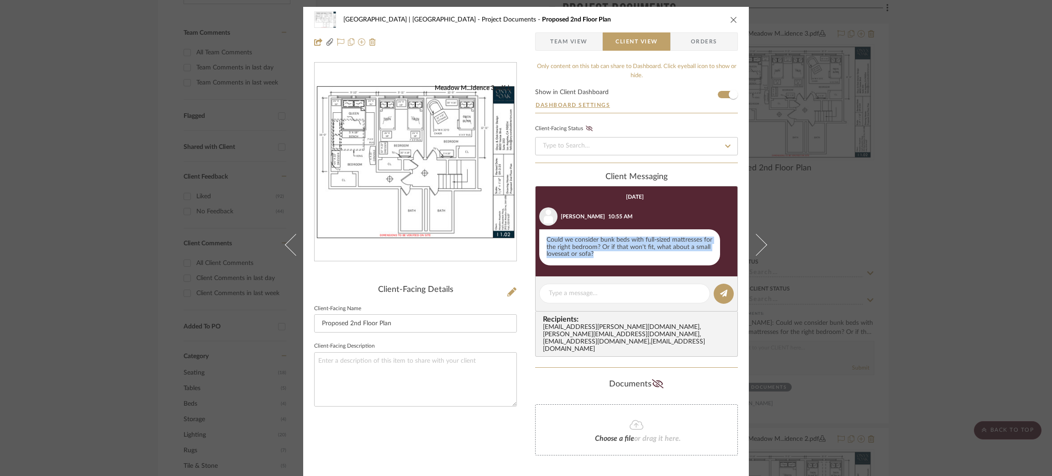
drag, startPoint x: 596, startPoint y: 259, endPoint x: 535, endPoint y: 237, distance: 64.7
click at [536, 237] on li "[PERSON_NAME] 10:55 AM Could we consider bunk beds with full-sized mattresses f…" at bounding box center [635, 236] width 198 height 58
copy div "Could we consider bunk beds with full-sized mattresses for the right bedroom? O…"
